Goal: Task Accomplishment & Management: Manage account settings

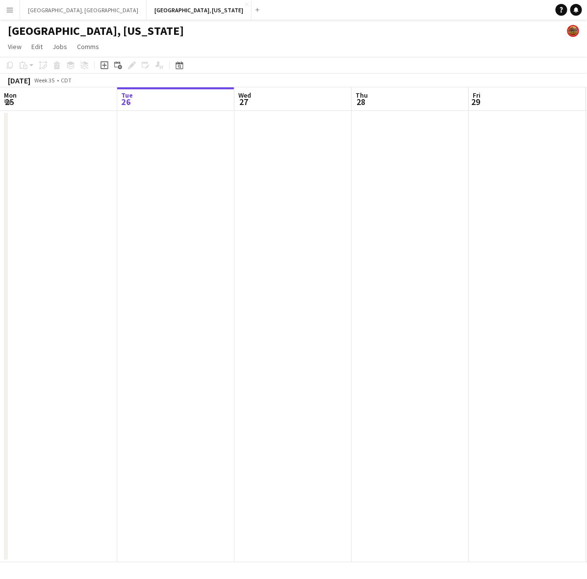
scroll to position [0, 369]
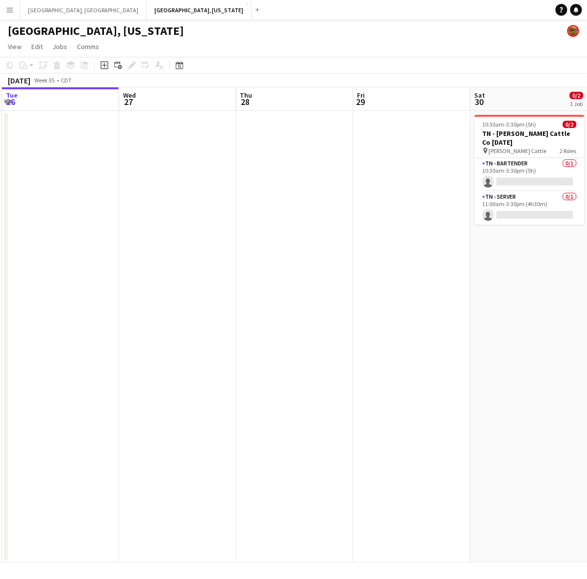
drag, startPoint x: 246, startPoint y: 305, endPoint x: 182, endPoint y: 310, distance: 64.0
click at [195, 329] on app-calendar-viewport "Sat 23 1/1 1 Job Sun 24 Mon 25 Tue 26 Wed 27 Thu 28 Fri 29 Sat 30 0/2 1 Job Sun…" at bounding box center [293, 324] width 587 height 475
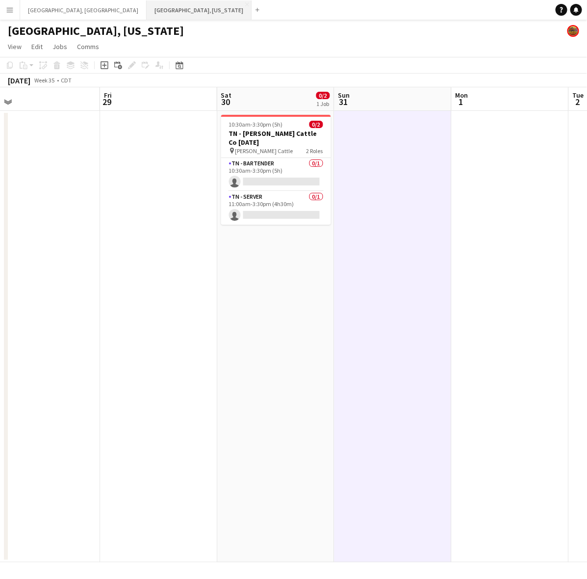
click at [147, 8] on button "[GEOGRAPHIC_DATA], [US_STATE] Close" at bounding box center [199, 9] width 105 height 19
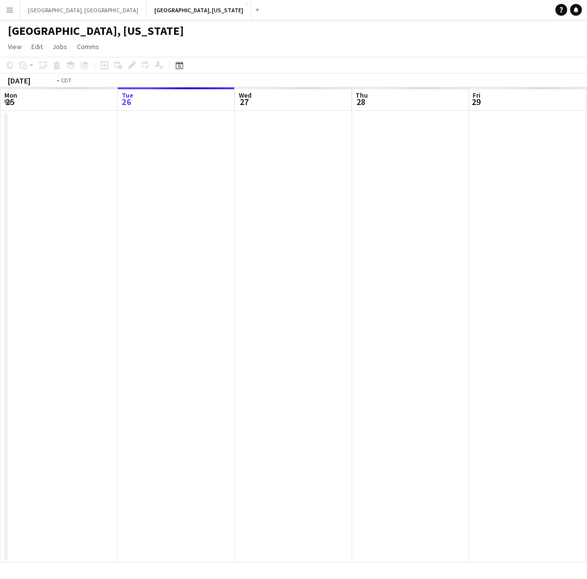
scroll to position [0, 278]
click at [0, 359] on html "Menu Boards Boards Boards All jobs Status Workforce Workforce My Workforce Recr…" at bounding box center [293, 289] width 587 height 579
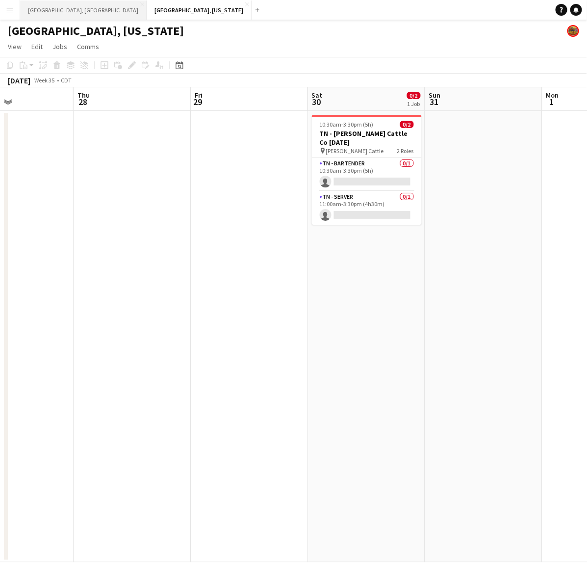
click at [44, 15] on button "[GEOGRAPHIC_DATA], [GEOGRAPHIC_DATA] Close" at bounding box center [83, 9] width 127 height 19
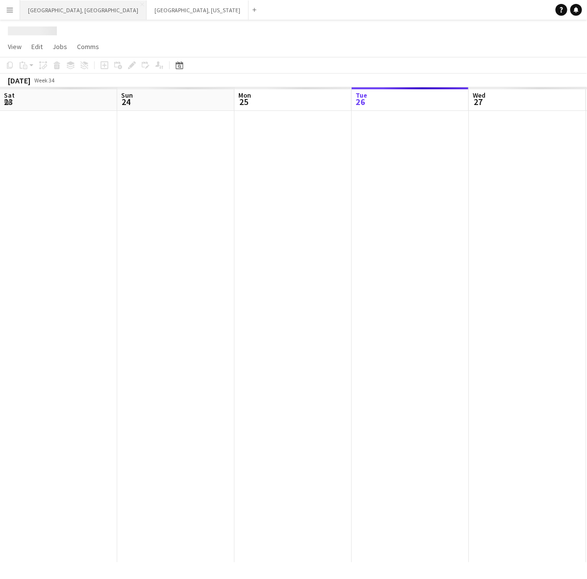
scroll to position [0, 234]
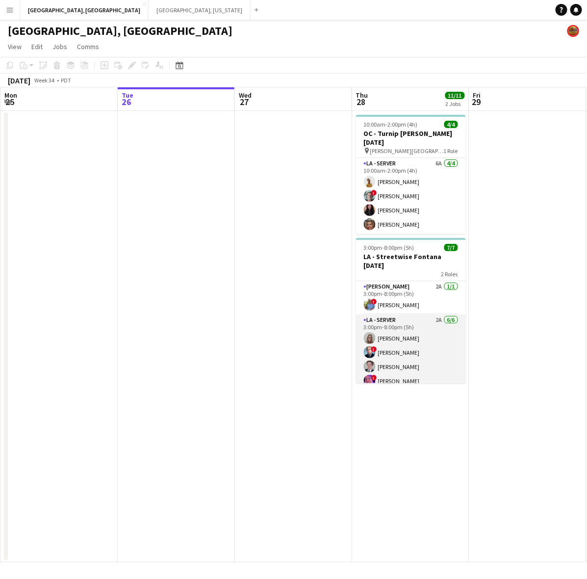
click at [421, 338] on app-card-role "LA - Server 2A [DATE] 3:00pm-8:00pm (5h) [PERSON_NAME] ! [PERSON_NAME] [PERSON_…" at bounding box center [411, 367] width 110 height 105
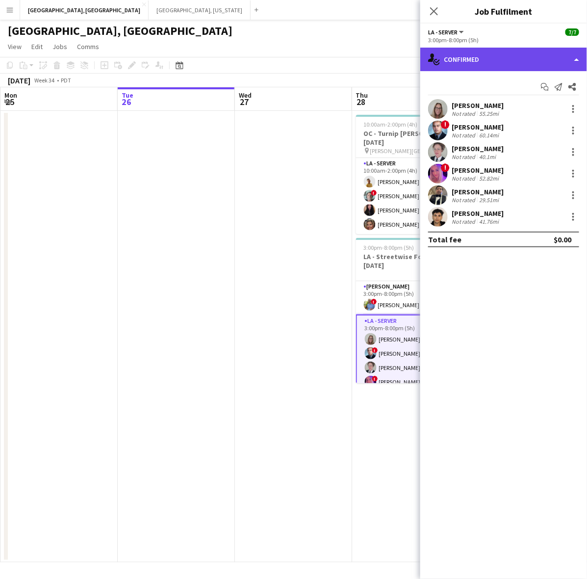
click at [535, 54] on div "single-neutral-actions-check-2 Confirmed" at bounding box center [504, 60] width 167 height 24
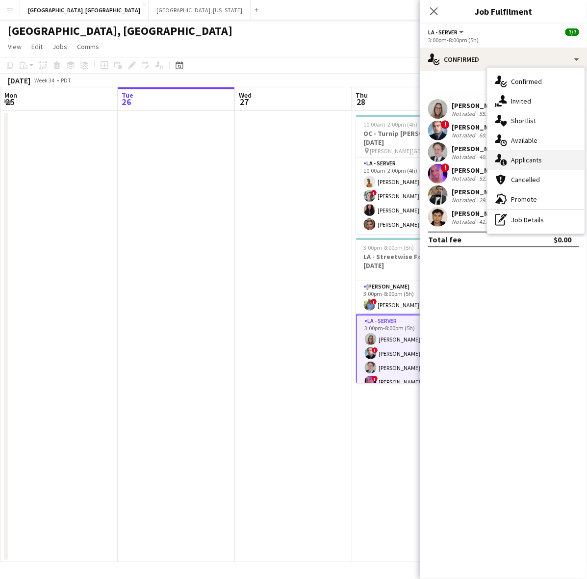
click at [528, 163] on div "single-neutral-actions-information Applicants" at bounding box center [536, 160] width 97 height 20
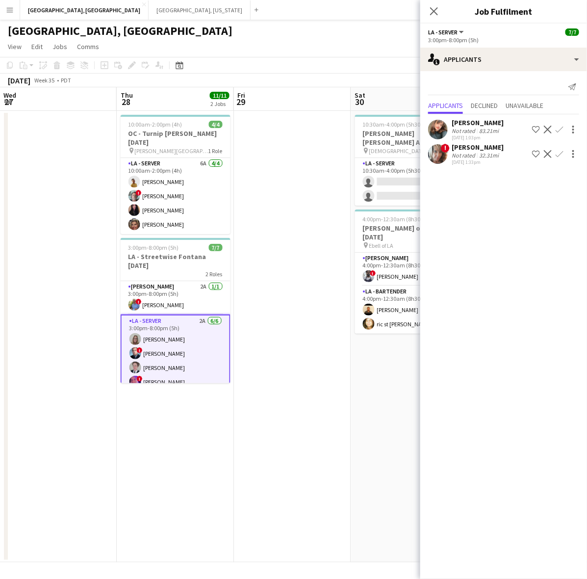
scroll to position [0, 307]
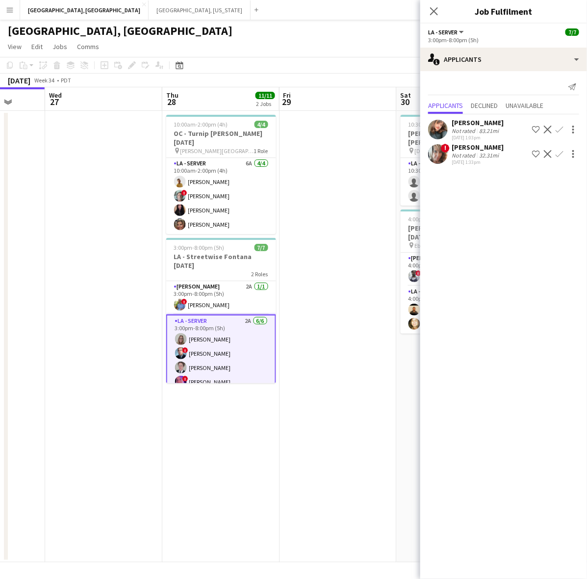
drag, startPoint x: 273, startPoint y: 286, endPoint x: 83, endPoint y: 323, distance: 193.5
click at [83, 323] on app-calendar-viewport "Sun 24 Mon 25 Tue 26 Wed 27 Thu 28 11/11 2 Jobs Fri 29 Sat 30 3/5 2 Jobs Sun 31…" at bounding box center [293, 324] width 587 height 475
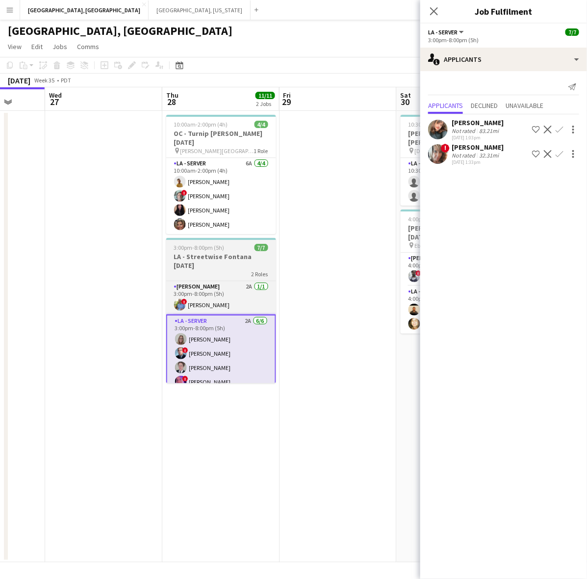
click at [200, 252] on h3 "LA - Streetwise Fontana [DATE]" at bounding box center [221, 261] width 110 height 18
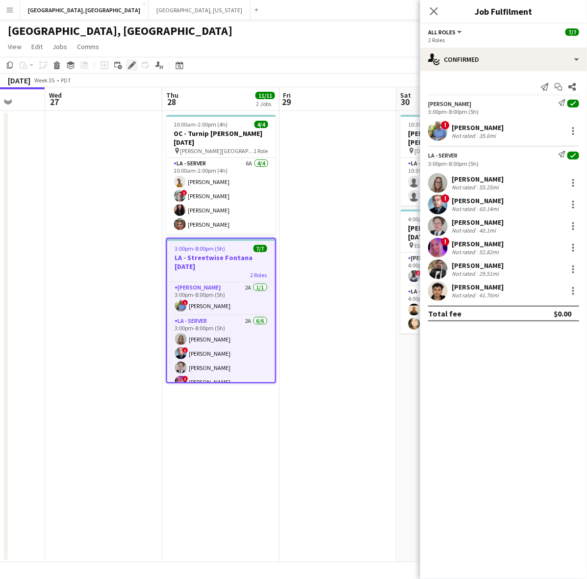
click at [130, 68] on icon "Edit" at bounding box center [132, 65] width 8 height 8
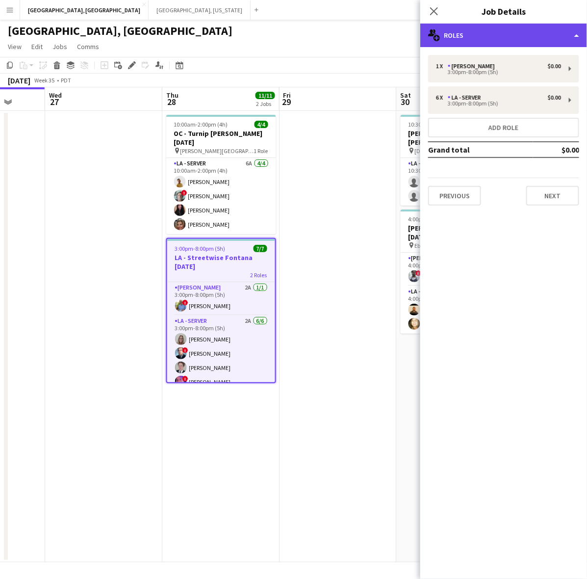
click at [504, 33] on div "multiple-users-add Roles" at bounding box center [504, 36] width 167 height 24
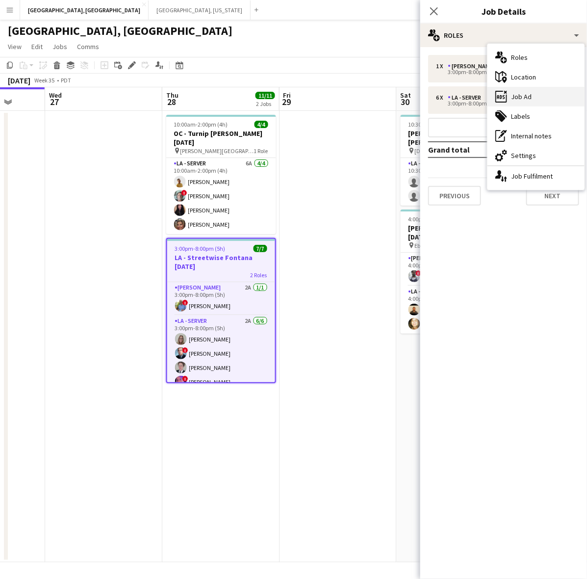
click at [533, 92] on div "ads-window Job Ad" at bounding box center [536, 97] width 97 height 20
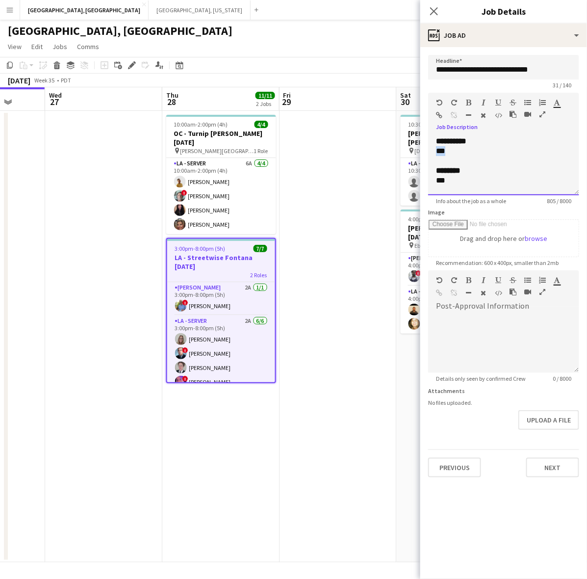
drag, startPoint x: 455, startPoint y: 153, endPoint x: 433, endPoint y: 155, distance: 22.2
click at [433, 155] on div "**********" at bounding box center [503, 165] width 151 height 59
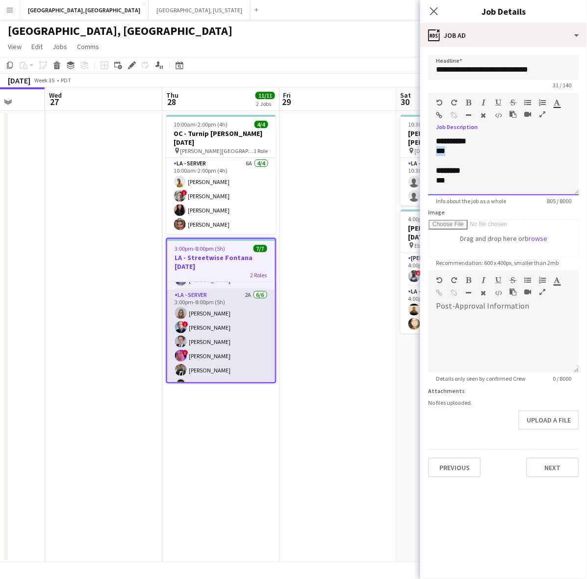
scroll to position [37, 0]
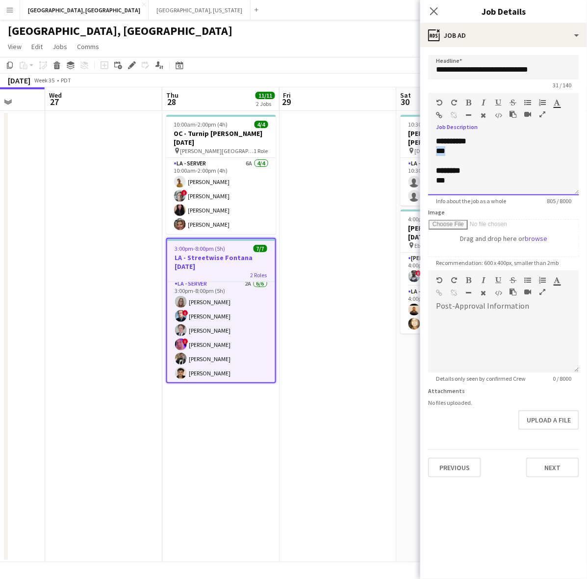
click at [460, 155] on div "***" at bounding box center [499, 151] width 126 height 10
drag, startPoint x: 454, startPoint y: 150, endPoint x: 436, endPoint y: 151, distance: 18.2
click at [436, 151] on div "***" at bounding box center [499, 151] width 126 height 10
click at [459, 183] on div "***" at bounding box center [499, 181] width 126 height 10
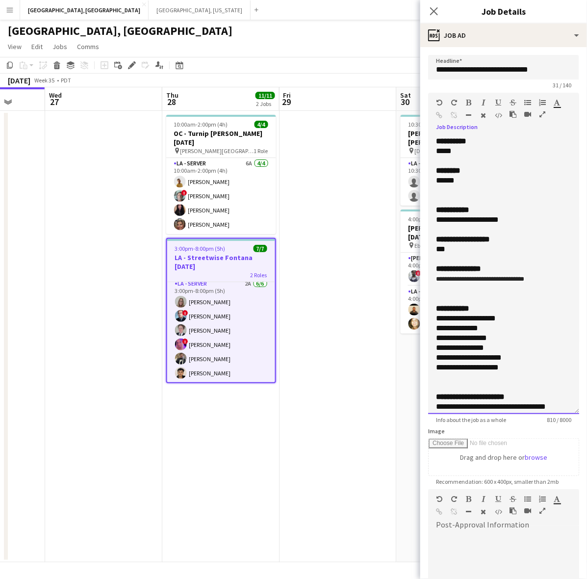
drag, startPoint x: 575, startPoint y: 190, endPoint x: 509, endPoint y: 357, distance: 178.9
click at [528, 414] on div "**********" at bounding box center [503, 275] width 151 height 278
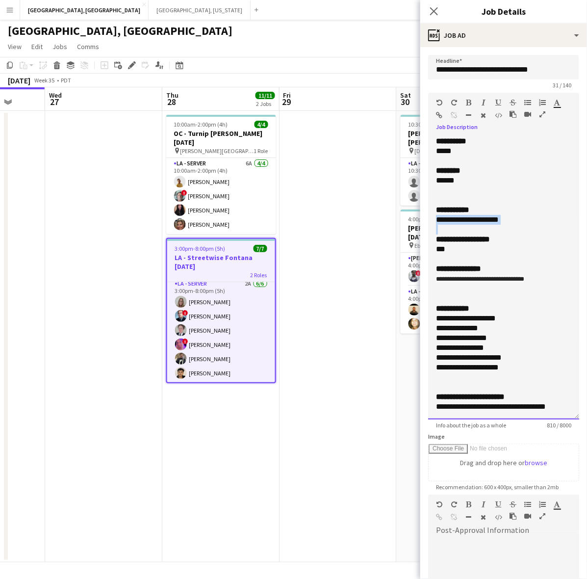
drag, startPoint x: 511, startPoint y: 214, endPoint x: 512, endPoint y: 225, distance: 10.8
click at [512, 225] on div "**********" at bounding box center [503, 277] width 151 height 283
copy div "**********"
drag, startPoint x: 551, startPoint y: 280, endPoint x: 293, endPoint y: 252, distance: 259.1
click at [429, 279] on div "**********" at bounding box center [503, 277] width 151 height 283
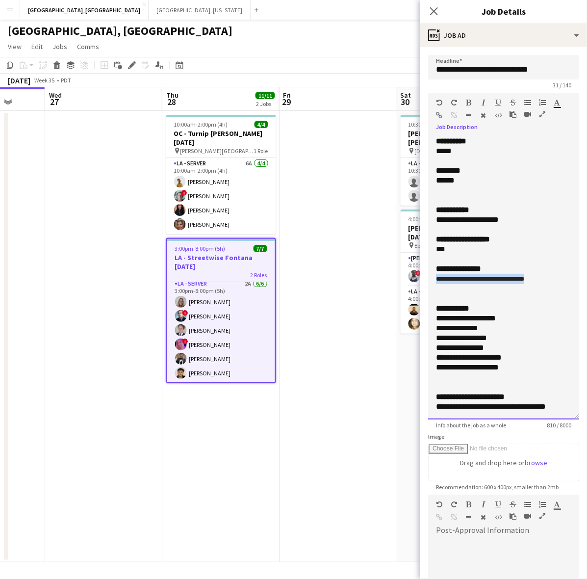
copy span "**********"
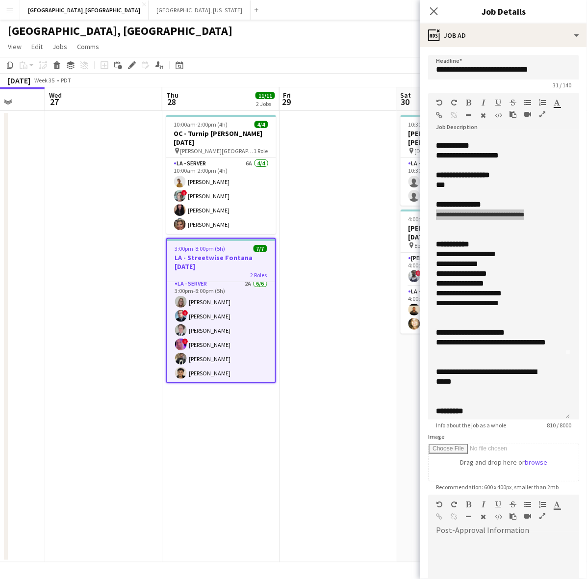
scroll to position [123, 0]
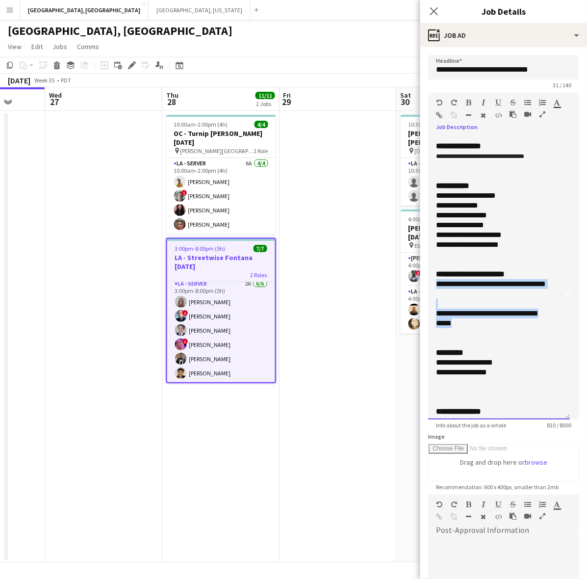
drag, startPoint x: 467, startPoint y: 321, endPoint x: 427, endPoint y: 286, distance: 53.2
click at [427, 286] on form "**********" at bounding box center [504, 378] width 167 height 647
copy div "**********"
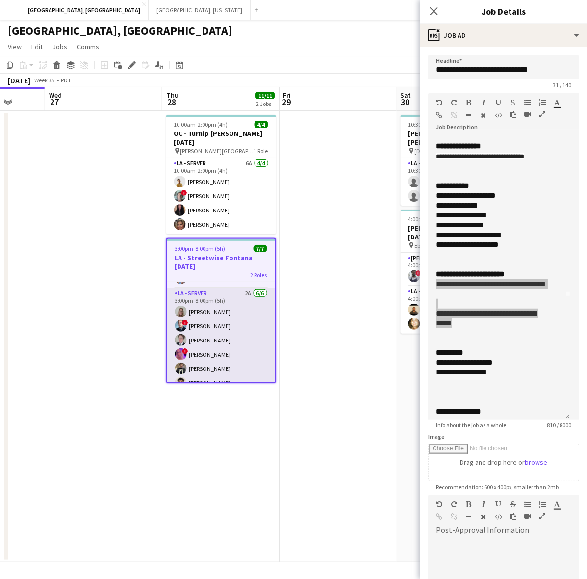
scroll to position [37, 0]
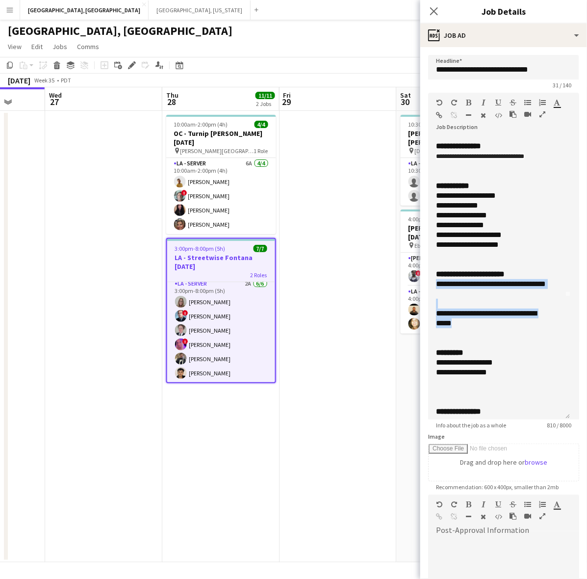
click at [265, 261] on h3 "LA - Streetwise Fontana [DATE]" at bounding box center [221, 262] width 108 height 18
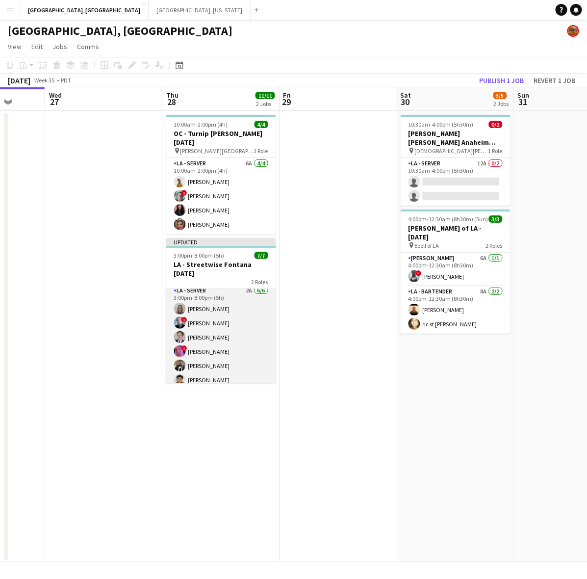
click at [234, 316] on app-card-role "LA - Server 2A [DATE] 3:00pm-8:00pm (5h) [PERSON_NAME] ! [PERSON_NAME] [PERSON_…" at bounding box center [221, 337] width 110 height 105
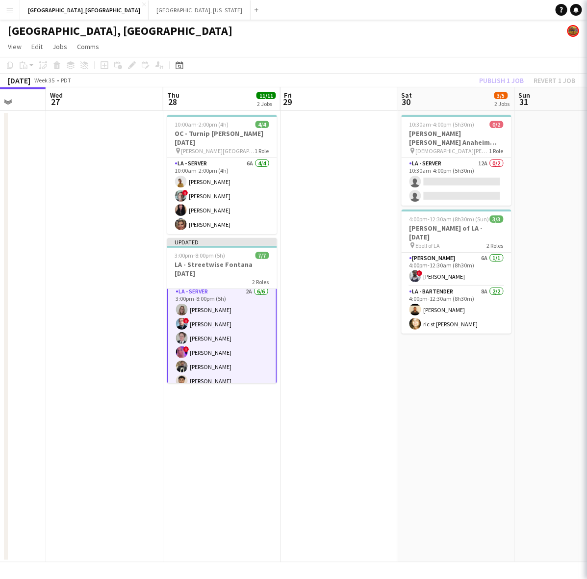
scroll to position [38, 0]
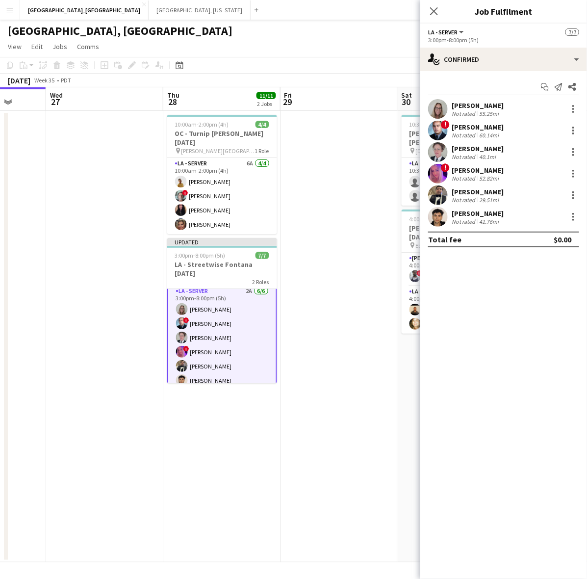
click at [450, 117] on div "[PERSON_NAME] Not rated 55.25mi" at bounding box center [504, 109] width 167 height 20
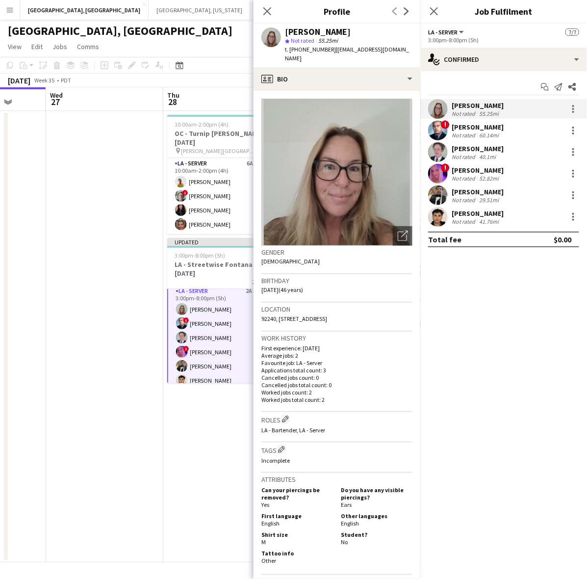
click at [300, 47] on span "t. [PHONE_NUMBER]" at bounding box center [310, 49] width 51 height 7
copy span "19514733219"
drag, startPoint x: 484, startPoint y: 129, endPoint x: 458, endPoint y: 120, distance: 27.3
click at [484, 129] on div "[PERSON_NAME]" at bounding box center [478, 127] width 52 height 9
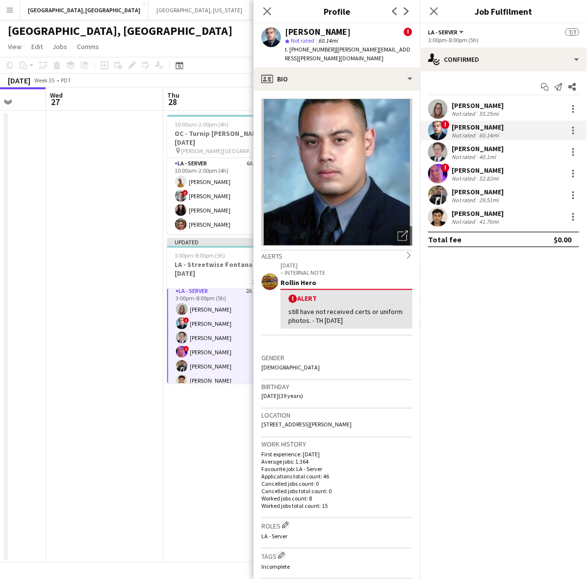
click at [307, 50] on span "t. [PHONE_NUMBER]" at bounding box center [310, 49] width 51 height 7
copy span "13109896939"
click at [473, 153] on div "Not rated" at bounding box center [465, 156] width 26 height 7
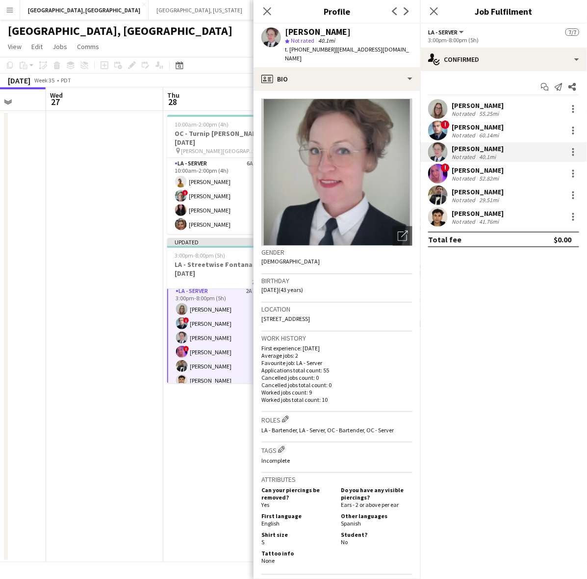
click at [476, 168] on div "[PERSON_NAME]" at bounding box center [478, 170] width 52 height 9
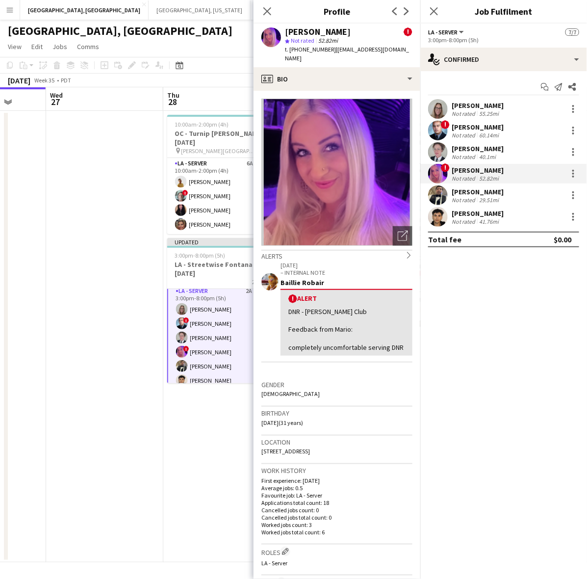
click at [307, 46] on span "t. [PHONE_NUMBER]" at bounding box center [310, 49] width 51 height 7
click at [308, 46] on span "t. [PHONE_NUMBER]" at bounding box center [310, 49] width 51 height 7
copy span "19417139934"
click at [455, 193] on div "[PERSON_NAME]" at bounding box center [478, 191] width 52 height 9
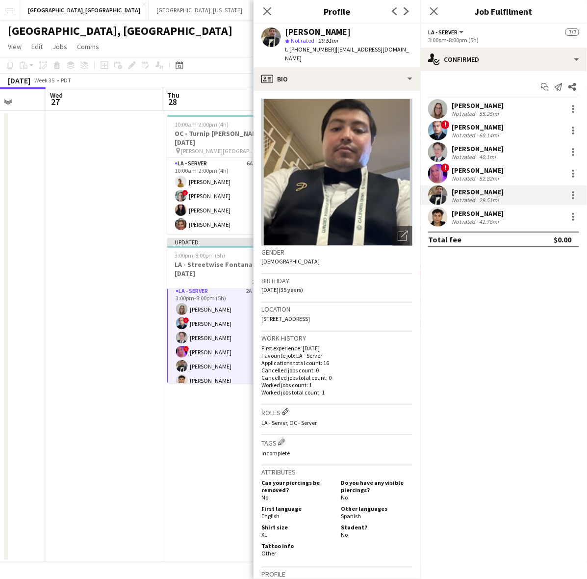
click at [301, 49] on span "t. [PHONE_NUMBER]" at bounding box center [310, 49] width 51 height 7
copy span "17142999724"
click at [472, 212] on div "[PERSON_NAME]" at bounding box center [478, 213] width 52 height 9
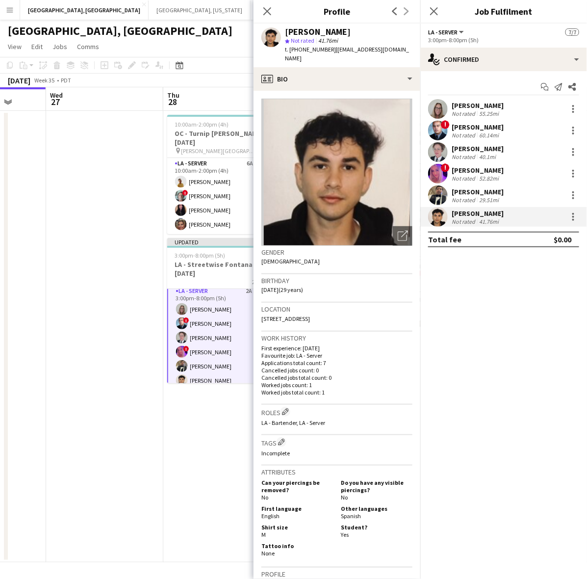
click at [310, 50] on span "t. [PHONE_NUMBER]" at bounding box center [310, 49] width 51 height 7
copy span "15622617840"
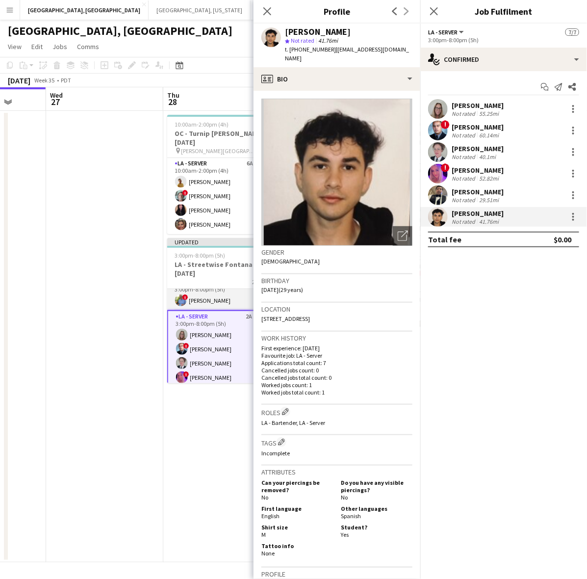
scroll to position [0, 0]
drag, startPoint x: 204, startPoint y: 297, endPoint x: 217, endPoint y: 288, distance: 16.6
click at [204, 297] on app-card-role "[PERSON_NAME] 2A [DATE] 3:00pm-8:00pm (5h) ! [PERSON_NAME]" at bounding box center [222, 305] width 110 height 33
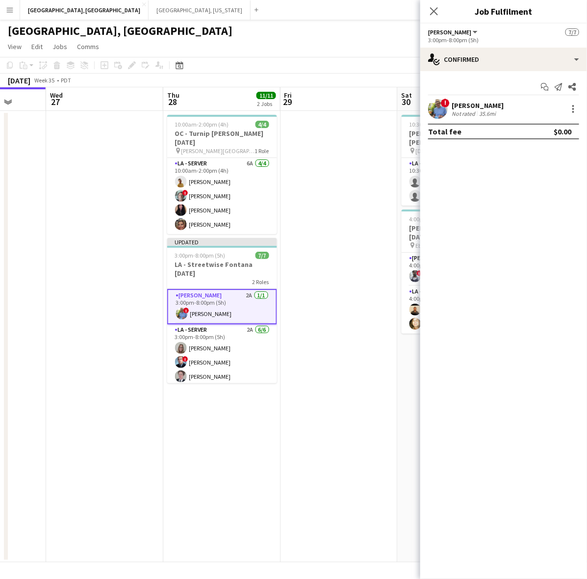
click at [443, 109] on app-user-avatar at bounding box center [438, 109] width 20 height 20
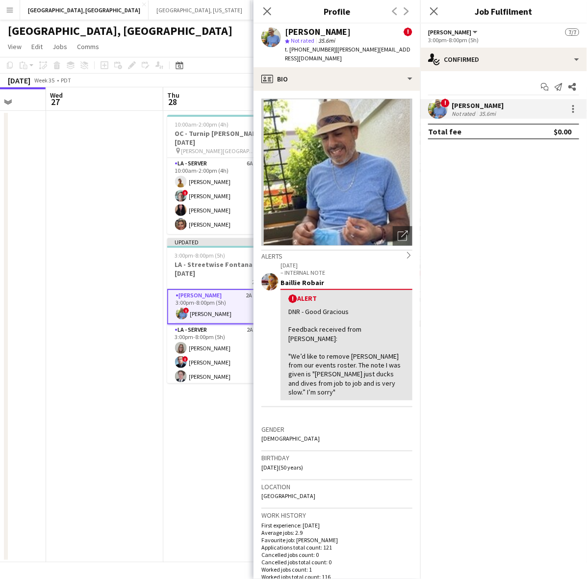
click at [295, 43] on span "Not rated" at bounding box center [303, 40] width 24 height 7
click at [300, 46] on span "t. [PHONE_NUMBER]" at bounding box center [310, 49] width 51 height 7
copy span "13232539135"
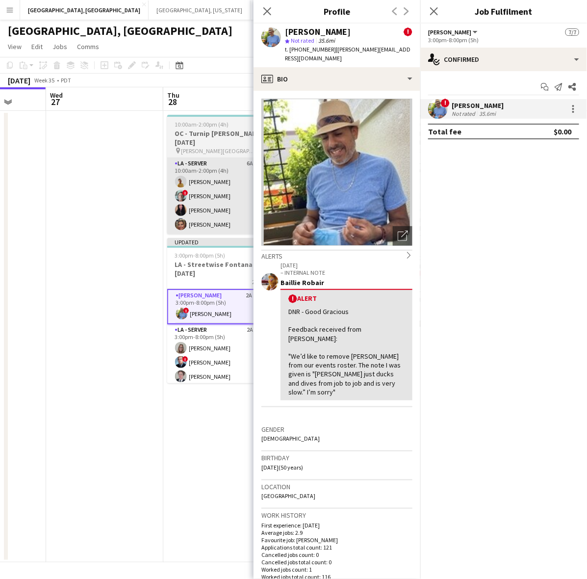
drag, startPoint x: 221, startPoint y: 258, endPoint x: 180, endPoint y: 202, distance: 69.8
click at [221, 260] on h3 "LA - Streetwise Fontana [DATE]" at bounding box center [222, 269] width 110 height 18
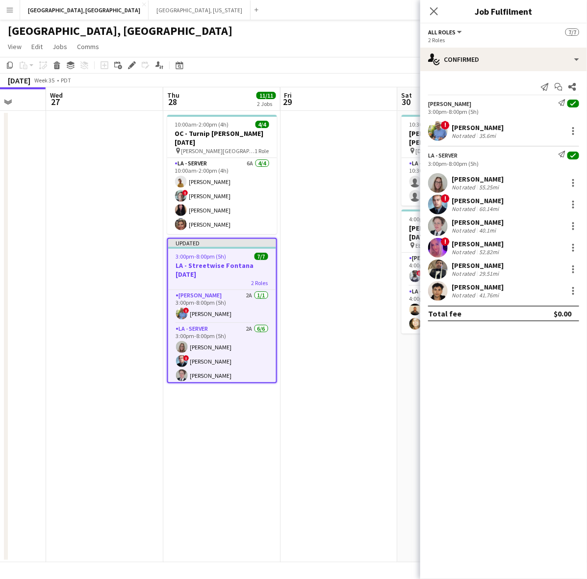
click at [132, 66] on icon at bounding box center [131, 65] width 5 height 5
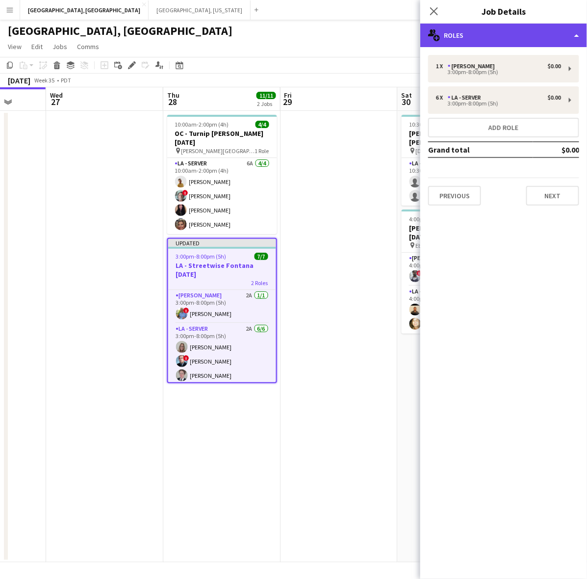
click at [499, 34] on div "multiple-users-add Roles" at bounding box center [504, 36] width 167 height 24
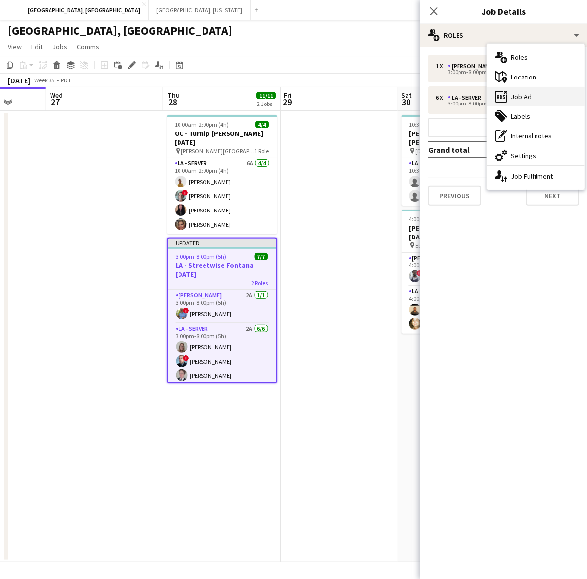
click at [525, 95] on div "ads-window Job Ad" at bounding box center [536, 97] width 97 height 20
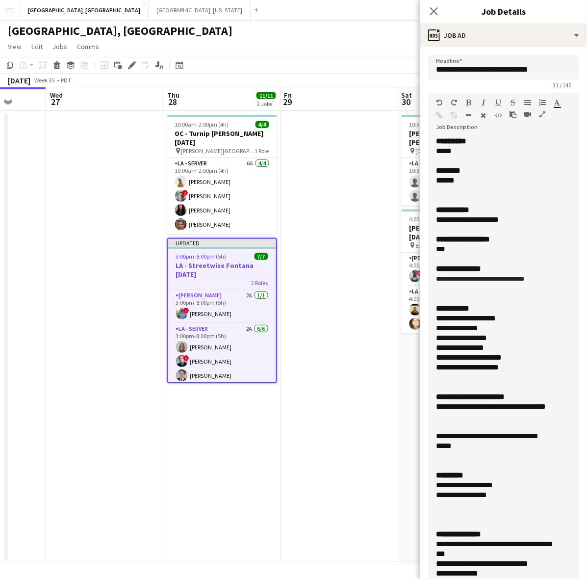
drag, startPoint x: 572, startPoint y: 216, endPoint x: 501, endPoint y: 533, distance: 324.4
click at [504, 579] on html "Menu Boards Boards Boards All jobs Status Workforce Workforce My Workforce Recr…" at bounding box center [293, 289] width 587 height 579
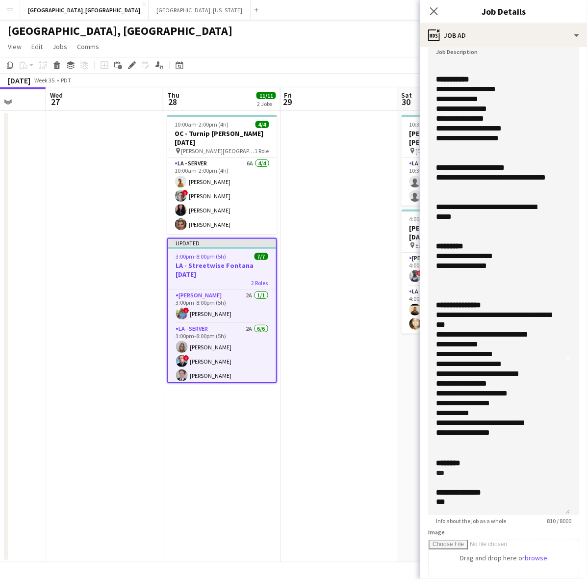
scroll to position [184, 0]
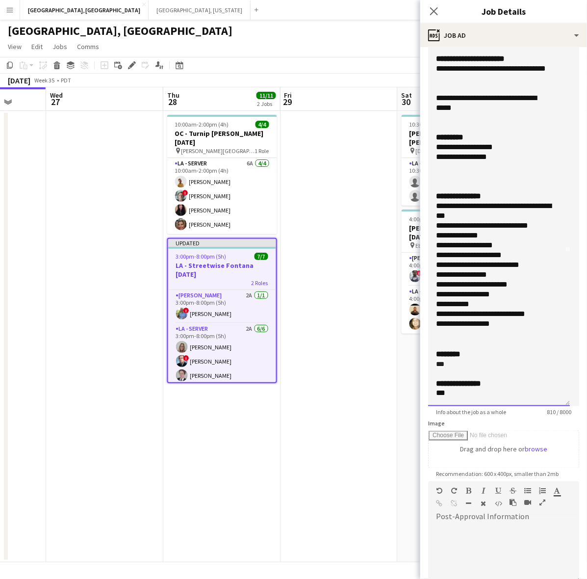
drag, startPoint x: 447, startPoint y: 364, endPoint x: 434, endPoint y: 363, distance: 12.8
click at [435, 362] on div "**********" at bounding box center [499, 179] width 142 height 454
drag, startPoint x: 455, startPoint y: 396, endPoint x: 420, endPoint y: 397, distance: 35.4
click at [420, 397] on body "Menu Boards Boards Boards All jobs Status Workforce Workforce My Workforce Recr…" at bounding box center [293, 289] width 587 height 579
click at [459, 398] on div "******" at bounding box center [494, 394] width 117 height 10
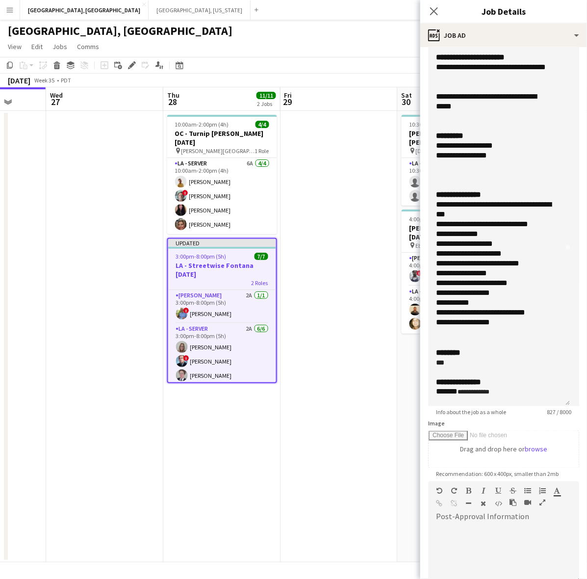
click at [311, 52] on app-page-menu "View Day view expanded Day view collapsed Month view Date picker Jump to [DATE]…" at bounding box center [293, 47] width 587 height 19
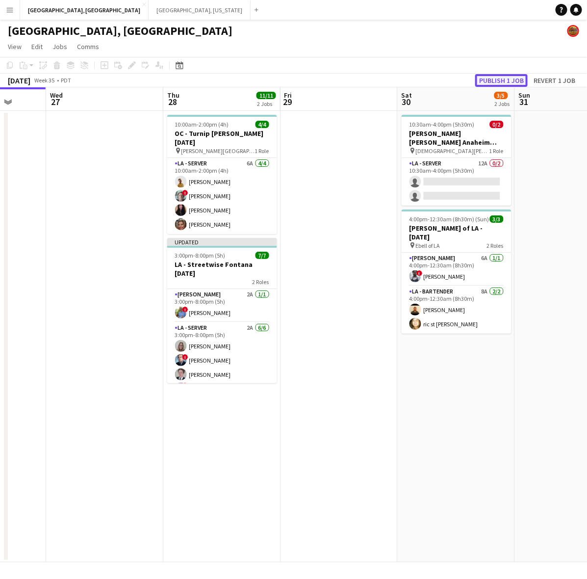
click at [494, 79] on button "Publish 1 job" at bounding box center [502, 80] width 53 height 13
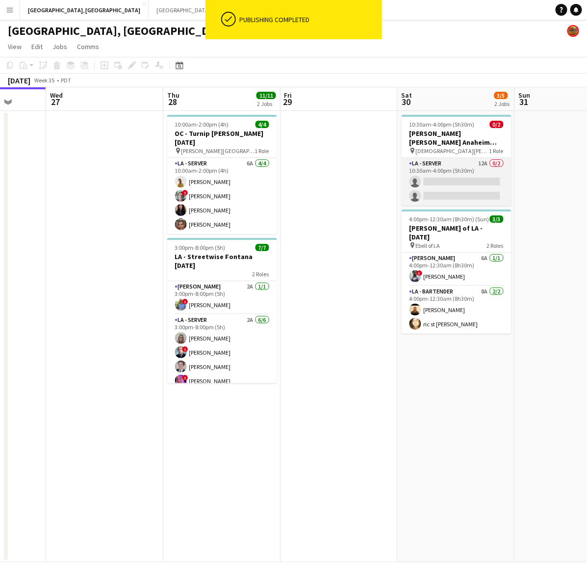
drag, startPoint x: 450, startPoint y: 173, endPoint x: 454, endPoint y: 168, distance: 5.9
click at [450, 172] on app-card-role "LA - Server 12A 0/2 10:30am-4:00pm (5h30m) single-neutral-actions single-neutra…" at bounding box center [457, 182] width 110 height 48
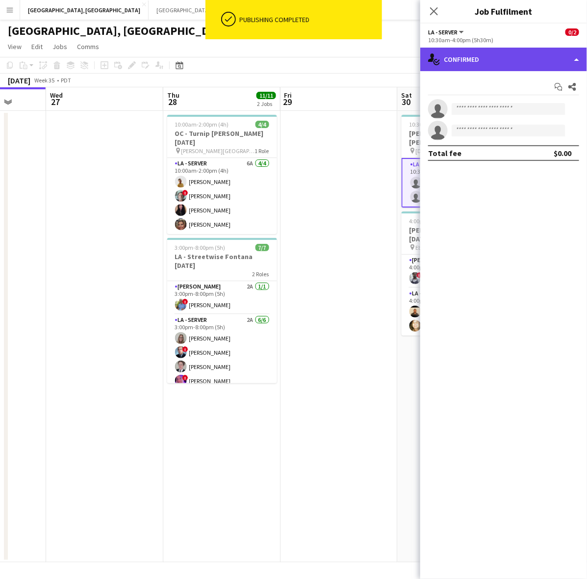
click at [492, 69] on div "single-neutral-actions-check-2 Confirmed" at bounding box center [504, 60] width 167 height 24
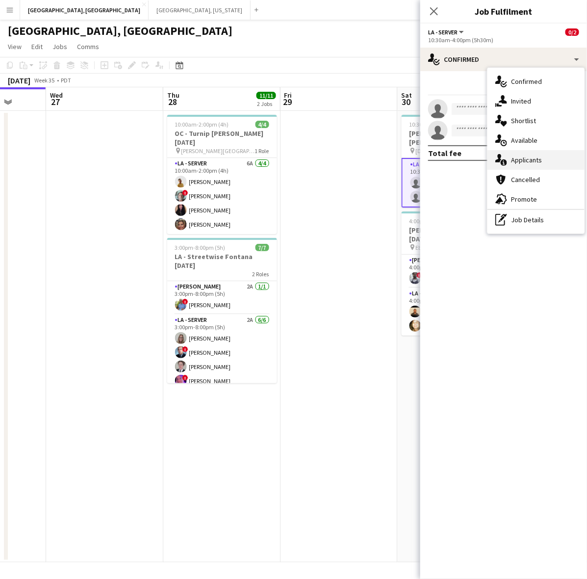
click at [513, 163] on div "single-neutral-actions-information Applicants" at bounding box center [536, 160] width 97 height 20
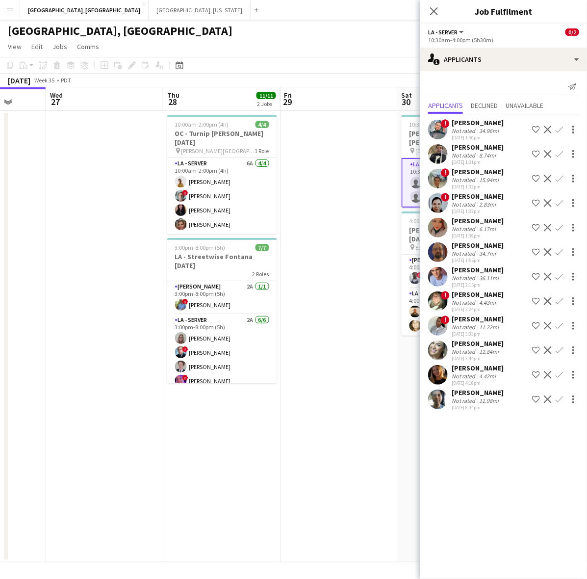
click at [445, 375] on app-user-avatar at bounding box center [438, 375] width 20 height 20
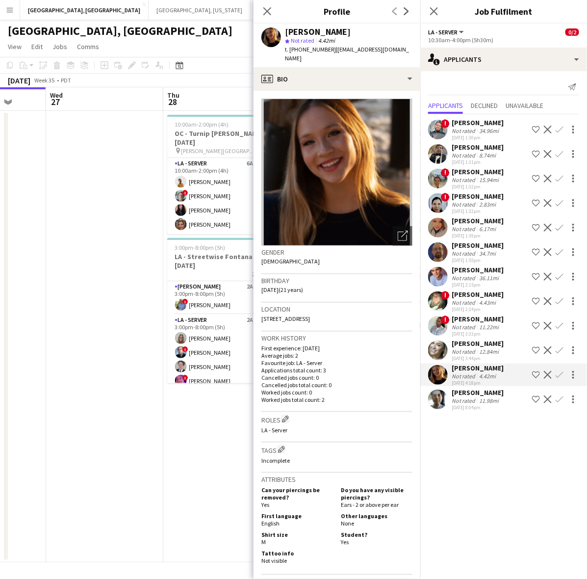
click at [561, 371] on app-icon "Confirm" at bounding box center [560, 375] width 8 height 8
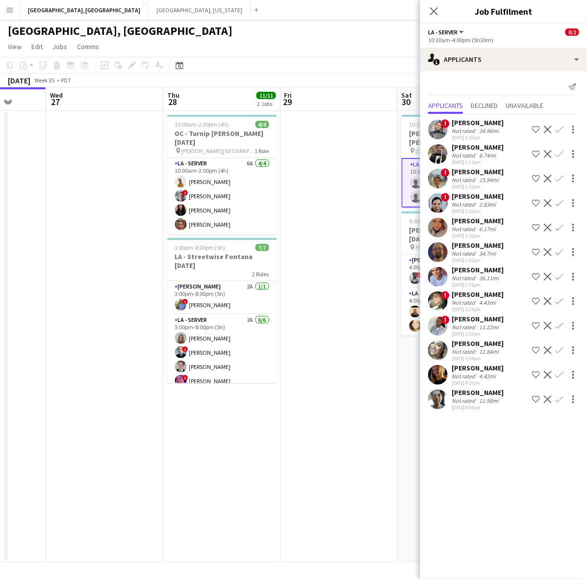
click at [561, 371] on app-icon "Confirm" at bounding box center [560, 375] width 8 height 8
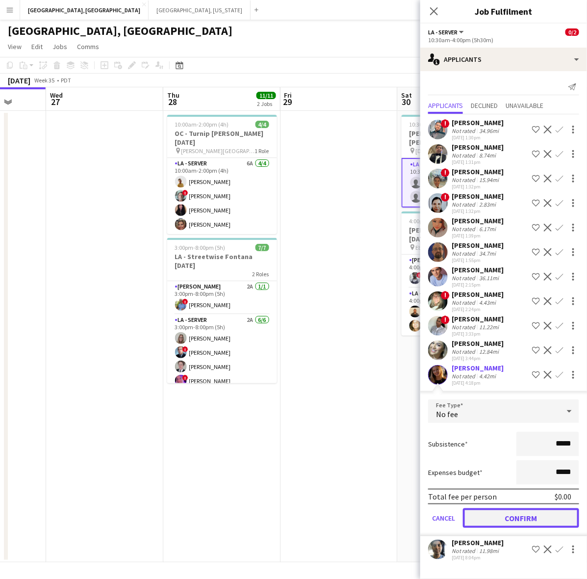
click at [545, 516] on button "Confirm" at bounding box center [521, 518] width 116 height 20
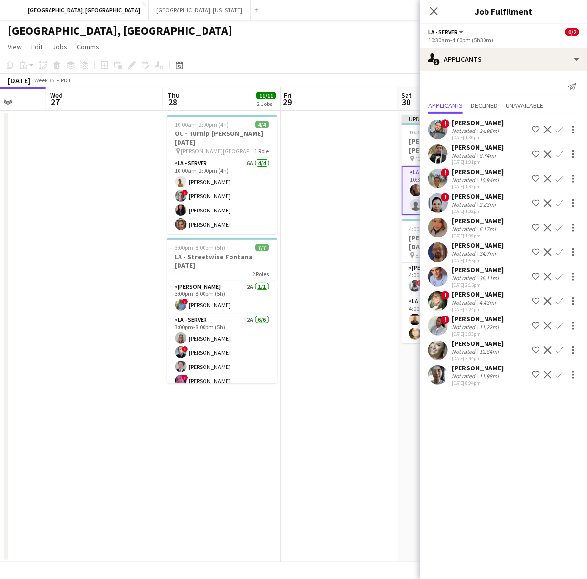
click at [563, 370] on button "Confirm" at bounding box center [560, 375] width 12 height 12
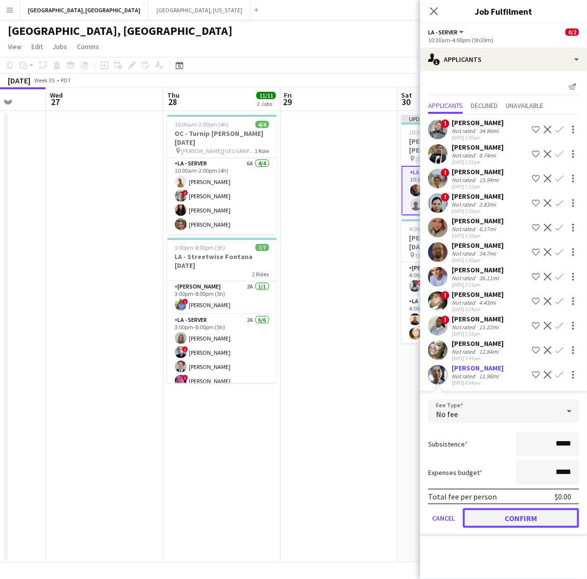
click at [492, 514] on button "Confirm" at bounding box center [521, 518] width 116 height 20
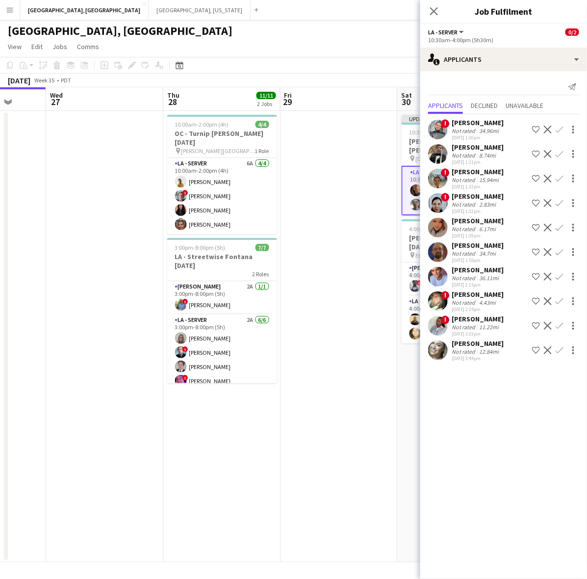
click at [409, 453] on app-date-cell "Updated 10:30am-4:00pm (5h30m) 2/2 [PERSON_NAME] [PERSON_NAME] Anaheim [DATE] p…" at bounding box center [456, 336] width 117 height 451
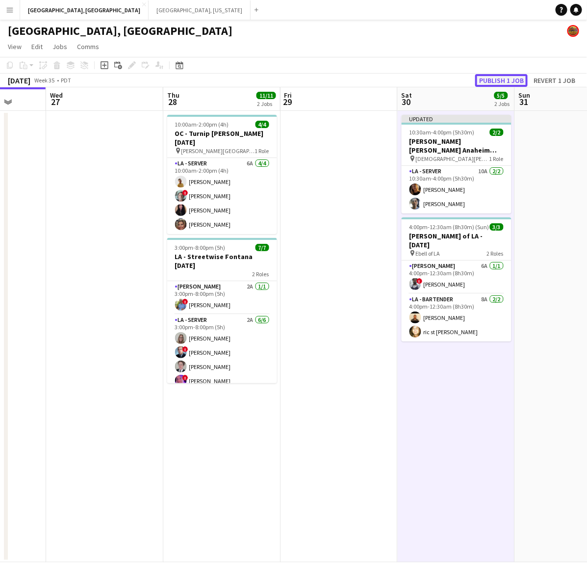
click at [489, 79] on button "Publish 1 job" at bounding box center [502, 80] width 53 height 13
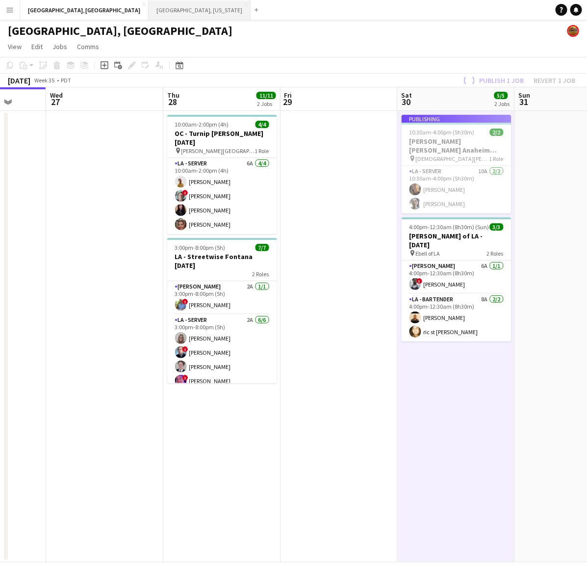
click at [149, 3] on button "[GEOGRAPHIC_DATA], [US_STATE] Close" at bounding box center [200, 9] width 102 height 19
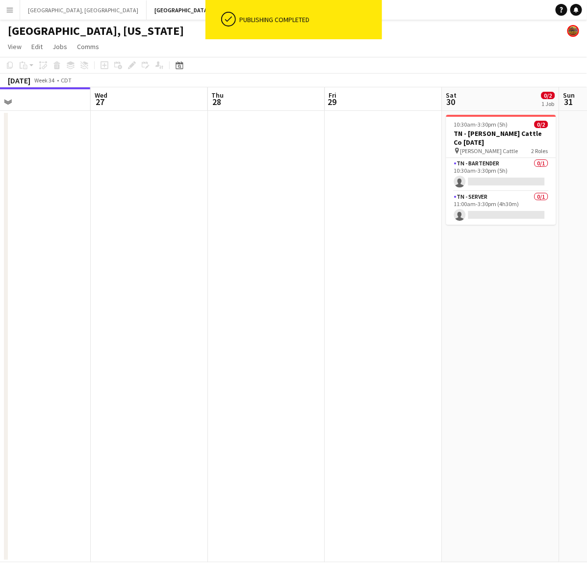
scroll to position [0, 259]
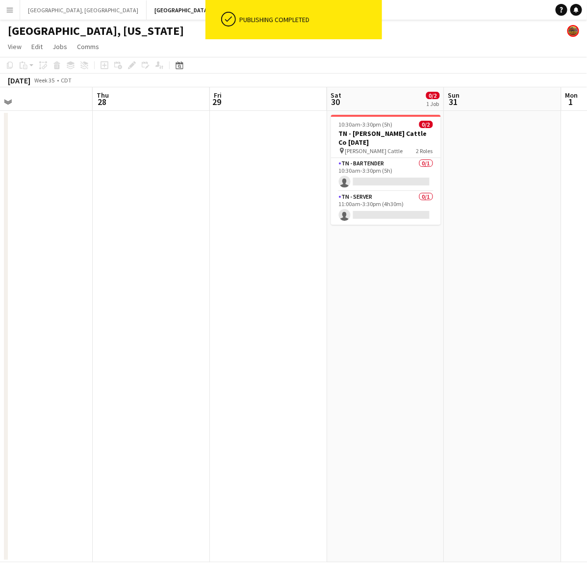
drag, startPoint x: 382, startPoint y: 197, endPoint x: 121, endPoint y: 273, distance: 271.3
click at [121, 273] on app-calendar-viewport "Mon 25 Tue 26 Wed 27 Thu 28 Fri 29 Sat 30 0/2 1 Job Sun 31 Mon 1 Tue 2 Wed 3 10…" at bounding box center [293, 324] width 587 height 475
